Goal: Answer question/provide support

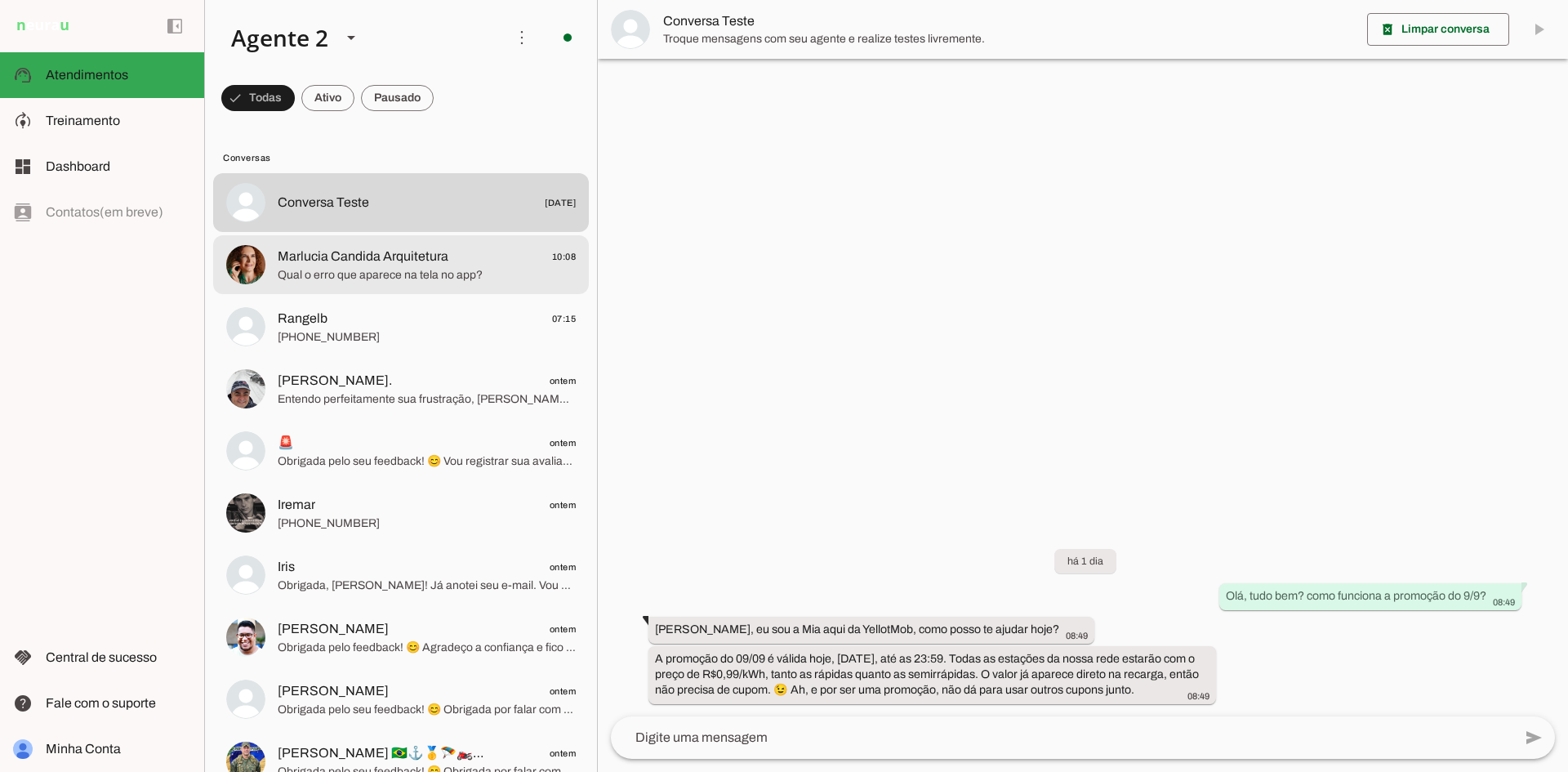
click at [440, 254] on span "Marlucia Candida Arquitetura" at bounding box center [363, 257] width 171 height 20
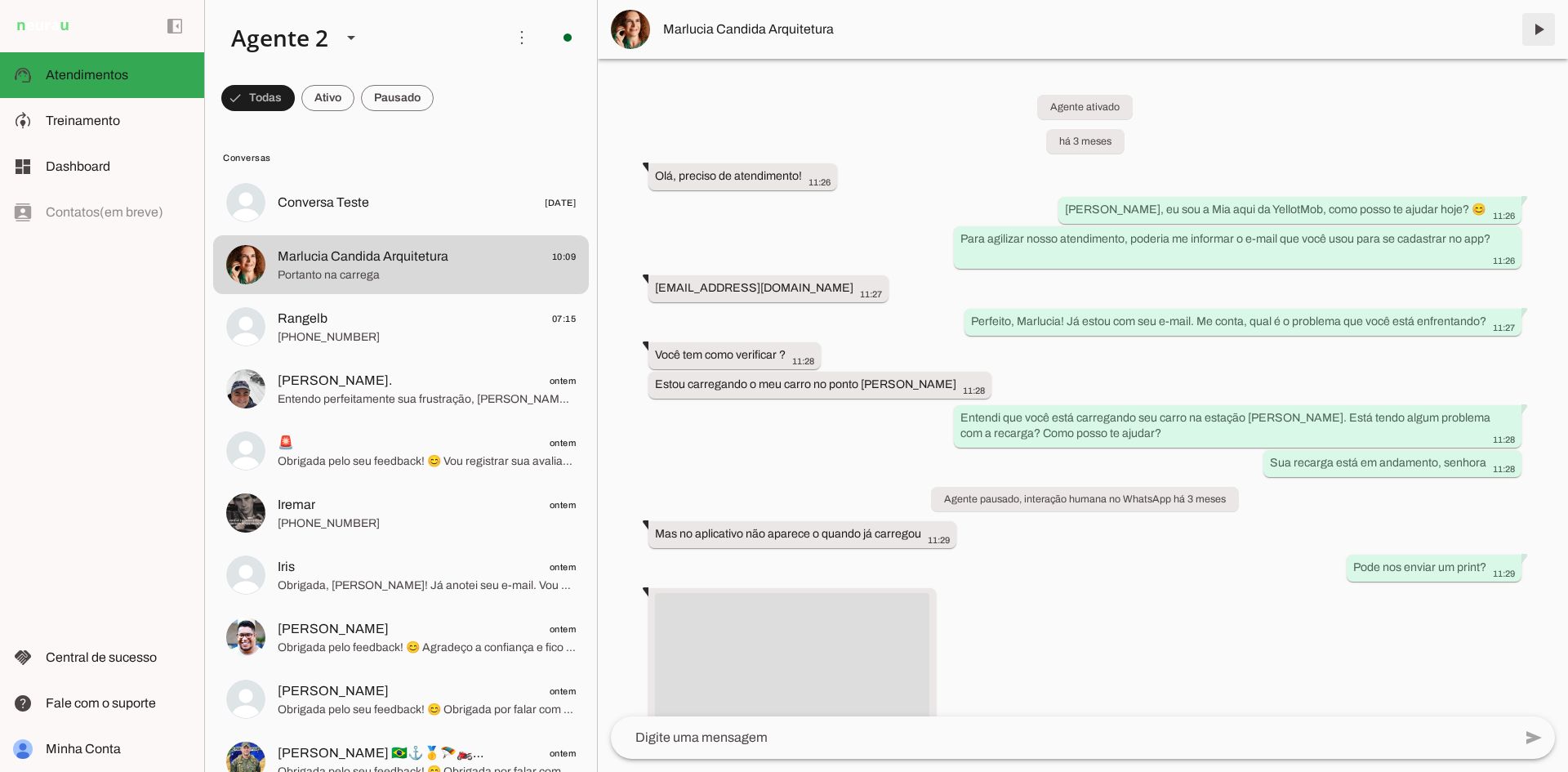
click at [1546, 27] on span at bounding box center [1538, 30] width 39 height 39
